Goal: Information Seeking & Learning: Find specific fact

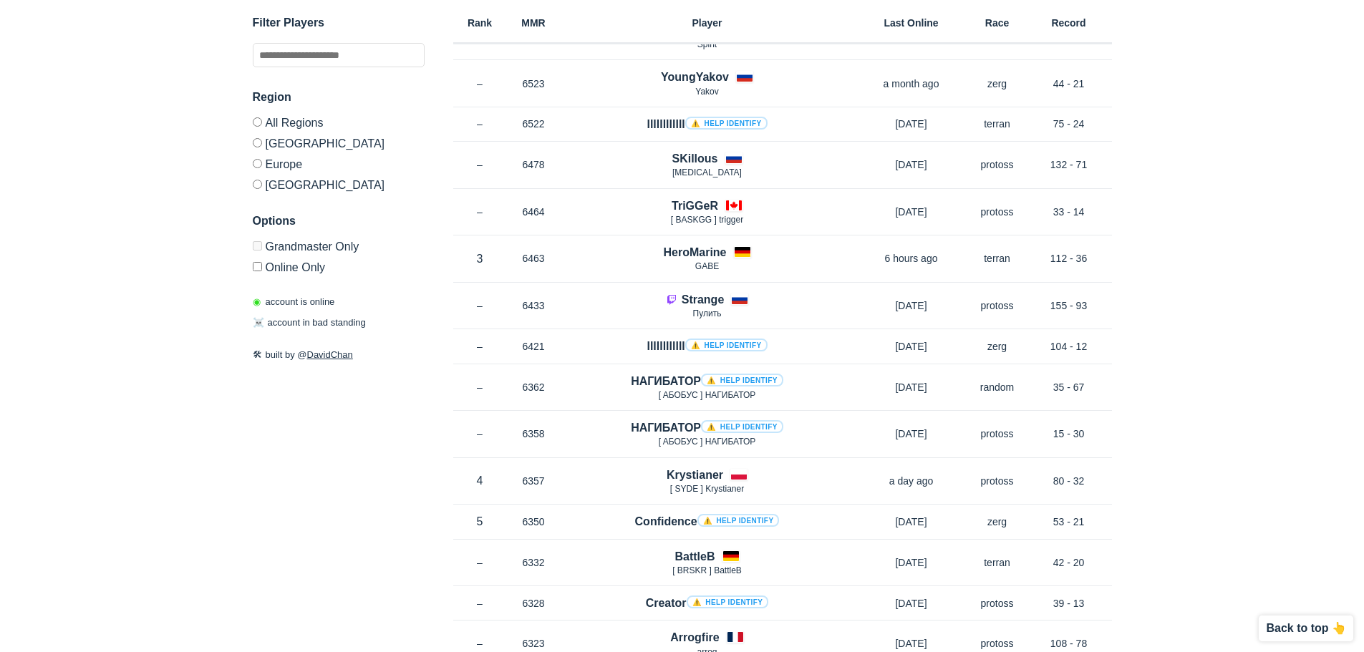
scroll to position [1074, 0]
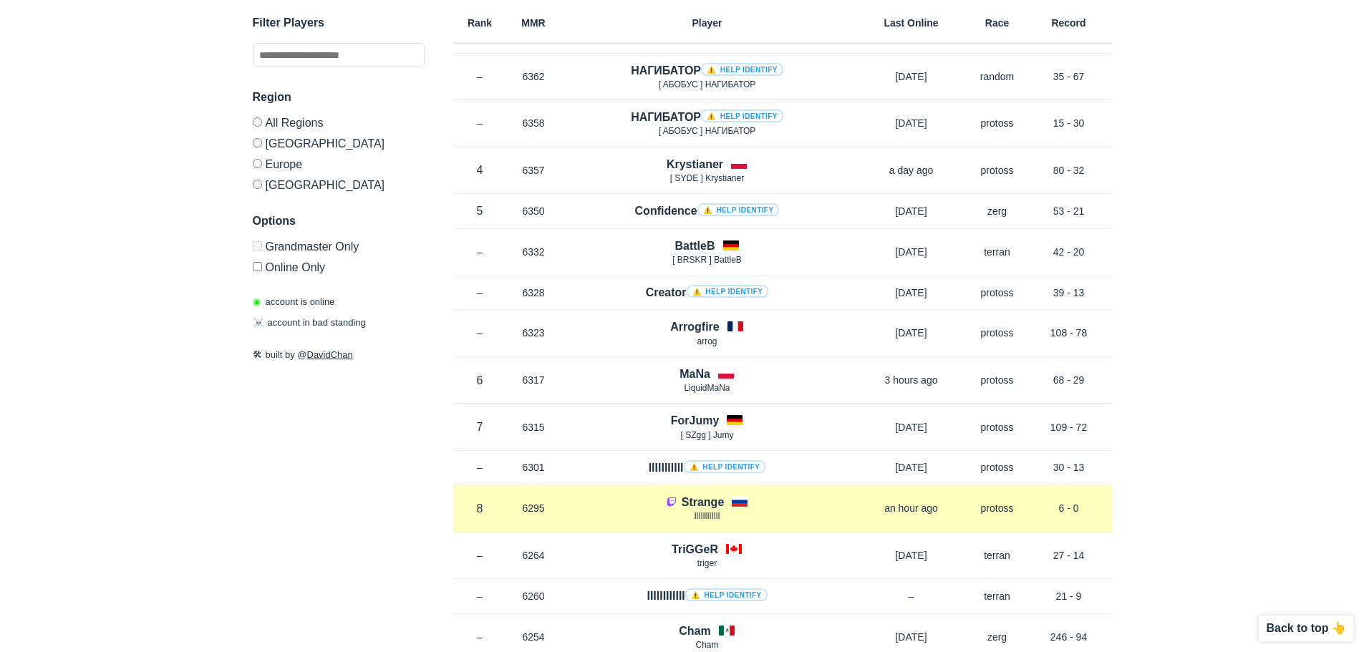
click at [522, 508] on p "6295" at bounding box center [534, 508] width 54 height 14
click at [528, 505] on p "6295" at bounding box center [534, 508] width 54 height 14
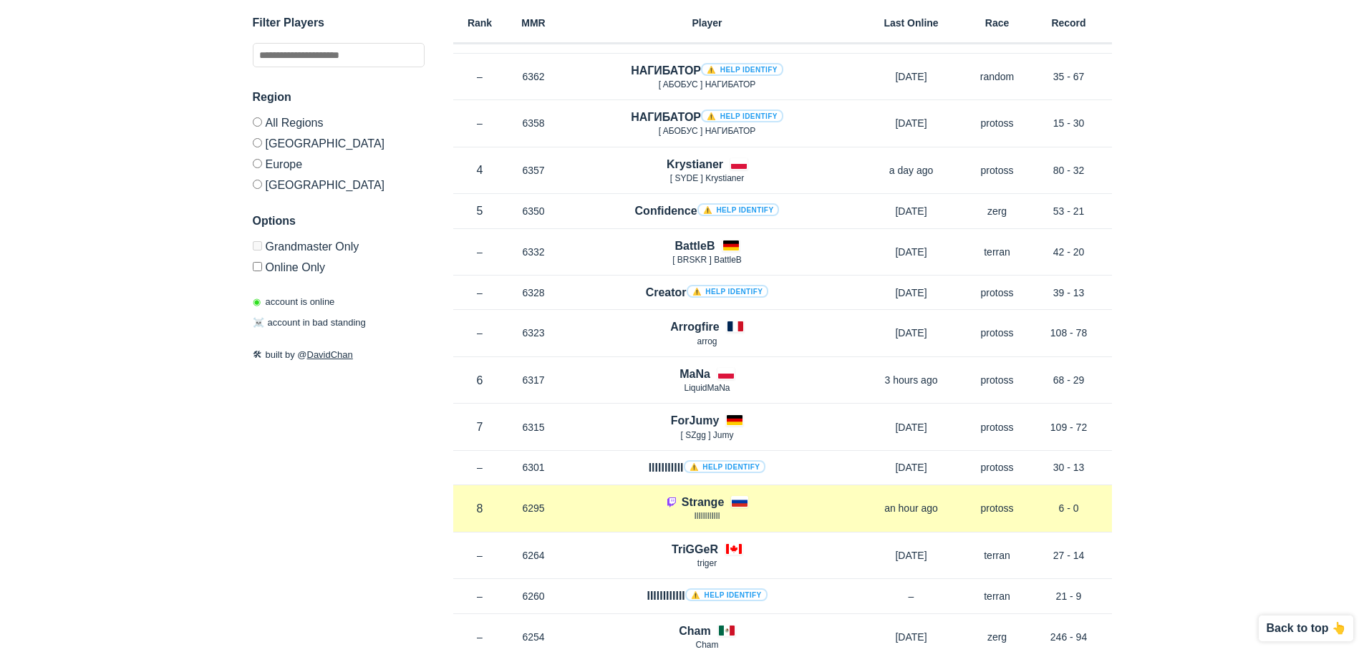
click at [528, 505] on p "6295" at bounding box center [534, 508] width 54 height 14
click at [530, 516] on div "Rank 8 in [GEOGRAPHIC_DATA] MMR 6295 Region EU Strange IlIlIlIlIlIl an hour ago…" at bounding box center [782, 508] width 659 height 47
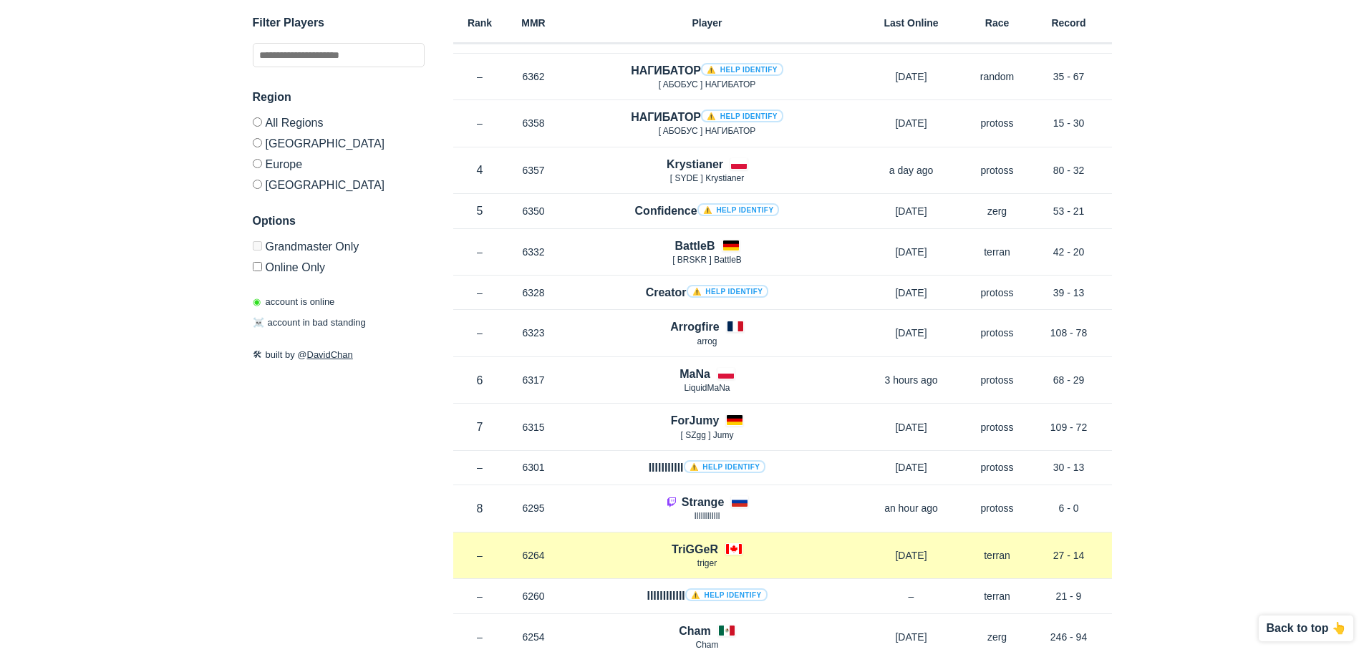
click at [527, 558] on p "6264" at bounding box center [534, 555] width 54 height 14
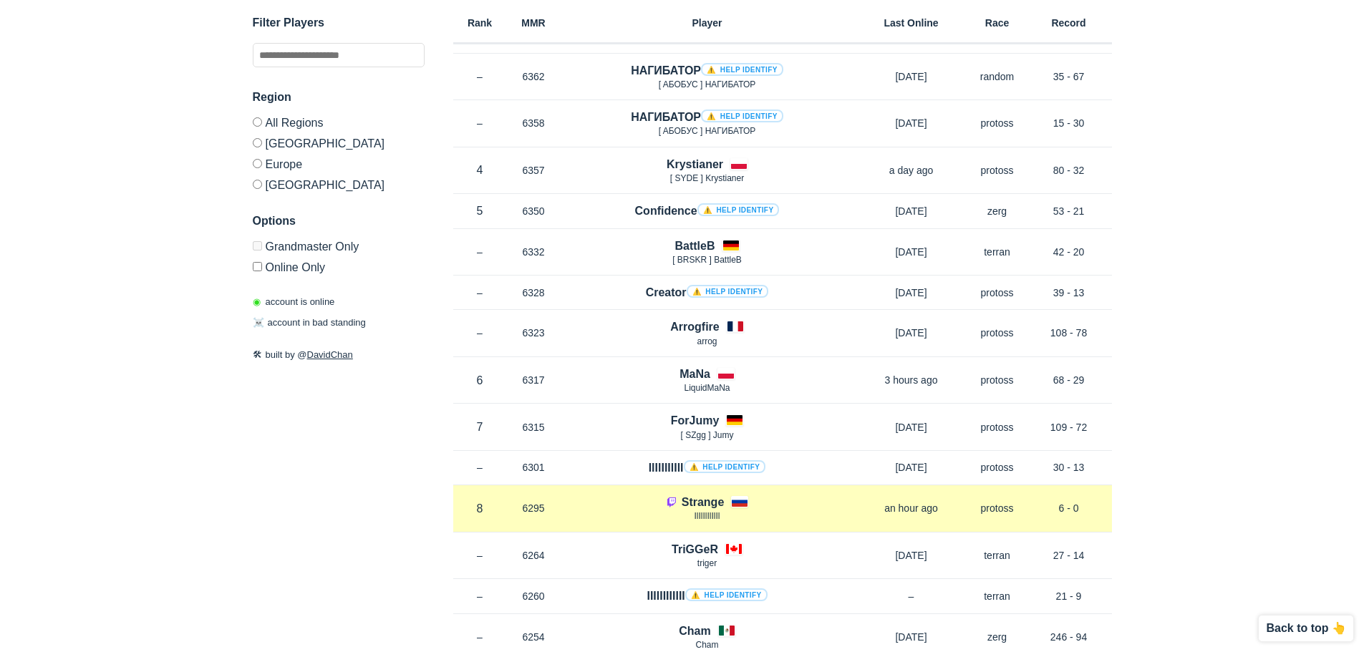
drag, startPoint x: 527, startPoint y: 558, endPoint x: 527, endPoint y: 510, distance: 48.0
click at [527, 510] on p "6295" at bounding box center [534, 508] width 54 height 14
